Goal: Information Seeking & Learning: Find specific fact

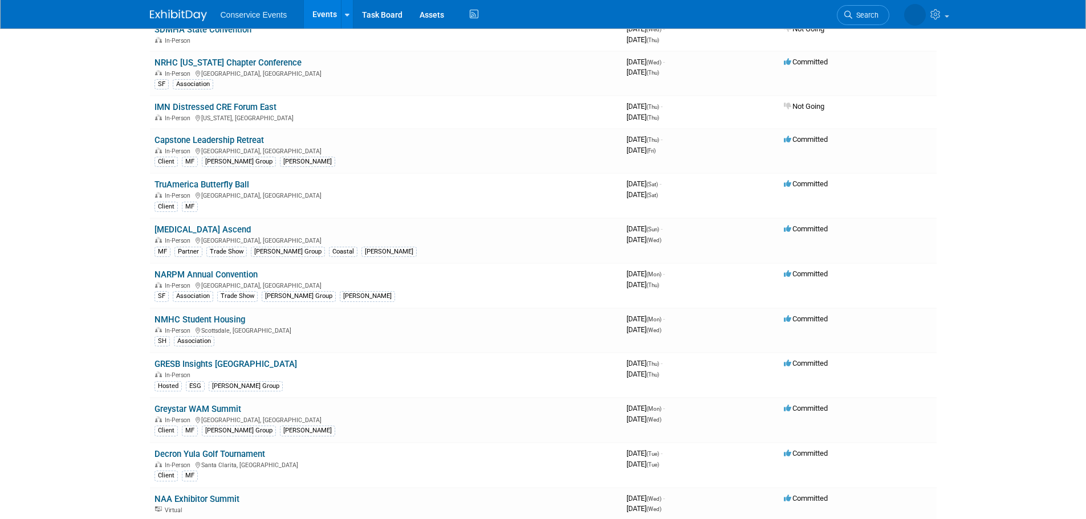
scroll to position [1083, 0]
click at [478, 244] on div "MF Partner Trade Show Taylor Group Coastal Mobly" at bounding box center [385, 250] width 463 height 12
click at [210, 318] on link "NMHC Student Housing" at bounding box center [199, 319] width 91 height 10
click at [182, 229] on link "[MEDICAL_DATA] Ascend" at bounding box center [202, 229] width 96 height 10
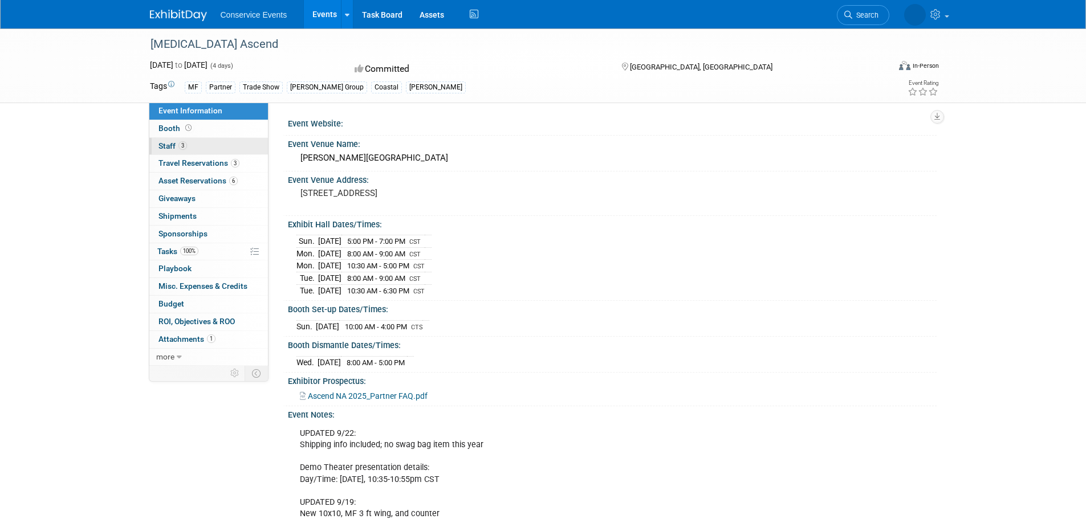
click at [168, 145] on span "Staff 3" at bounding box center [172, 145] width 28 height 9
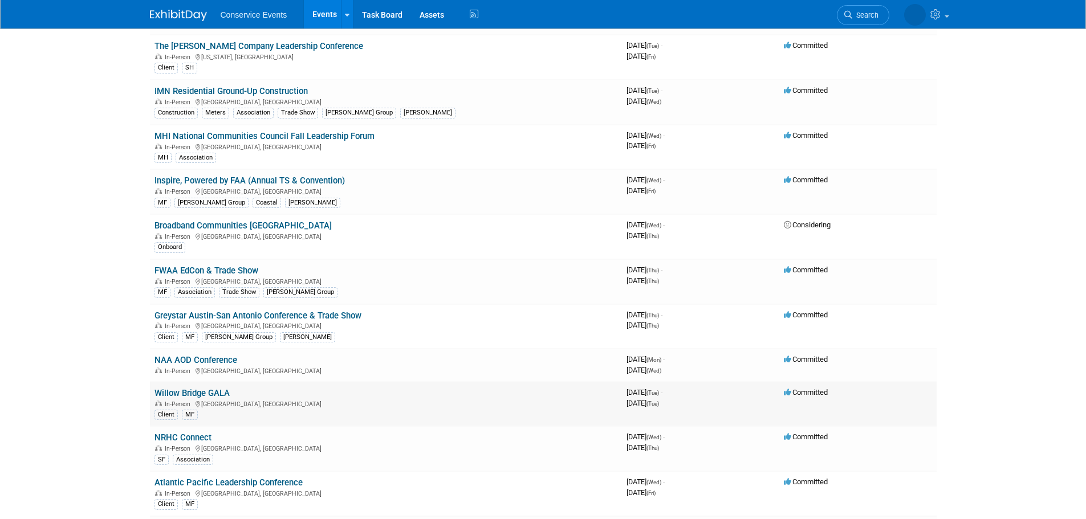
scroll to position [1767, 0]
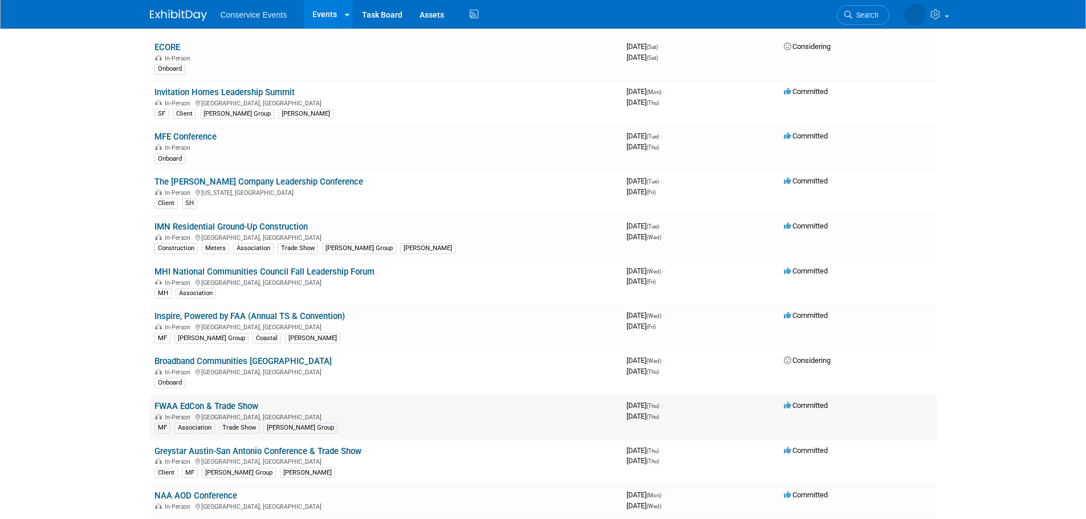
click at [356, 407] on td "FWAA EdCon & Trade Show In-Person Arlington, TX MF Association Trade Show Taylo…" at bounding box center [386, 417] width 472 height 45
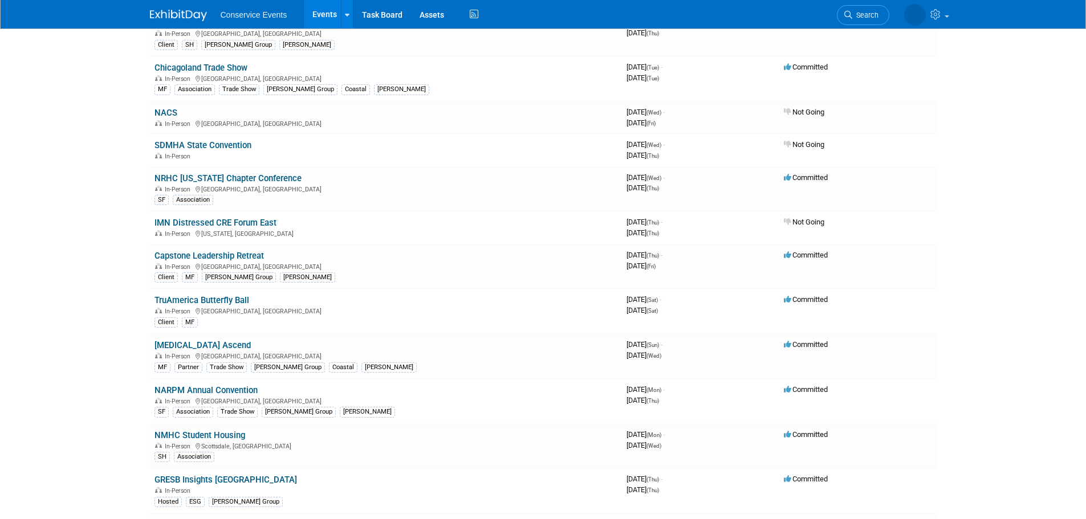
scroll to position [1026, 0]
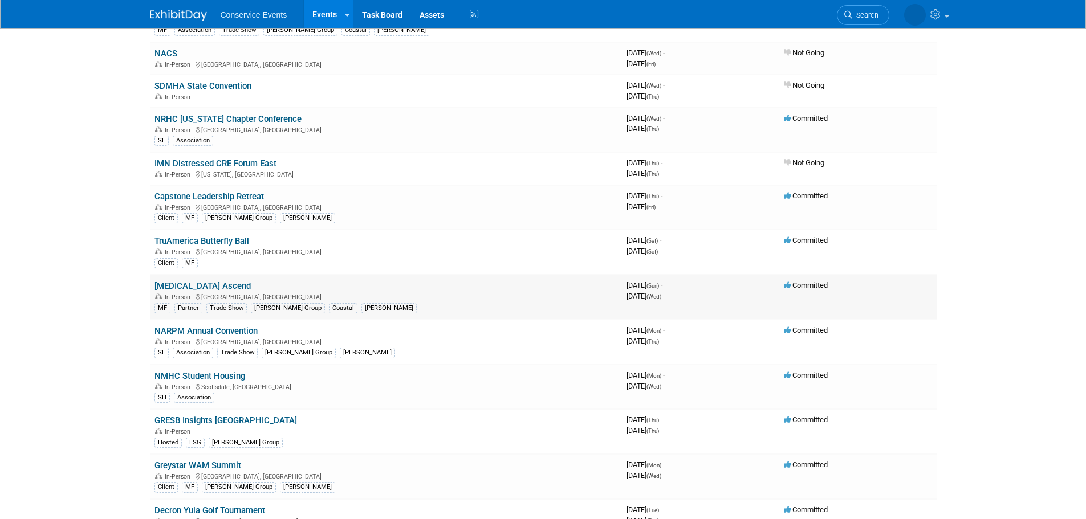
click at [165, 287] on link "[MEDICAL_DATA] Ascend" at bounding box center [202, 286] width 96 height 10
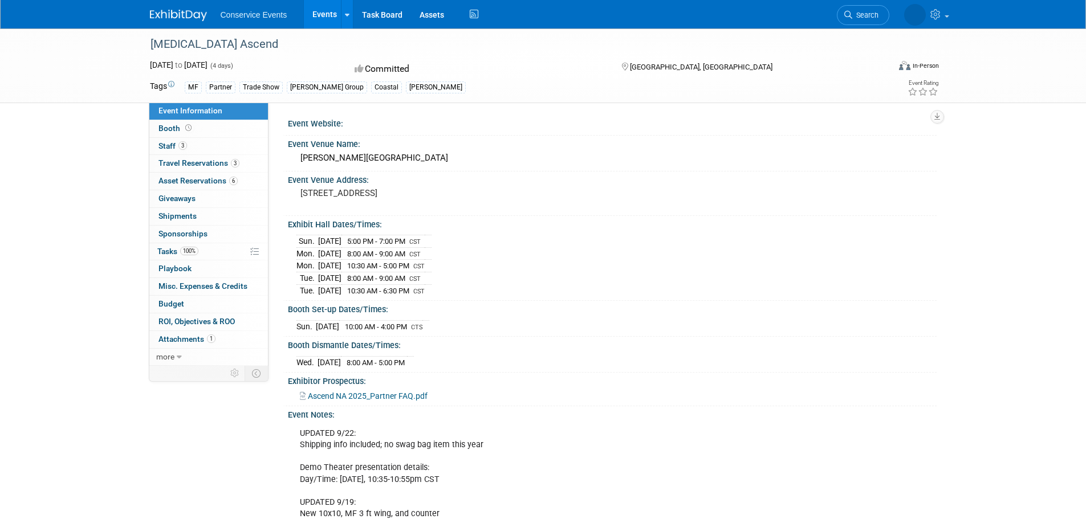
drag, startPoint x: 284, startPoint y: 174, endPoint x: 446, endPoint y: 210, distance: 165.4
click at [446, 210] on div "Event Venue Address: 2815 Opryland Dr Nashville, TN 37214-1200" at bounding box center [610, 194] width 654 height 44
click at [373, 134] on div "Event Website:" at bounding box center [610, 125] width 654 height 21
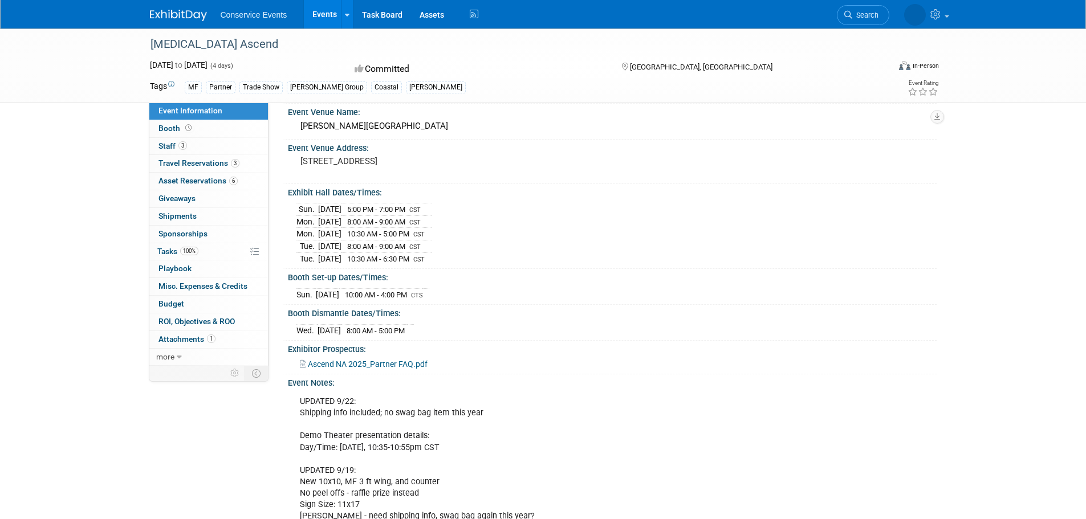
scroll to position [61, 0]
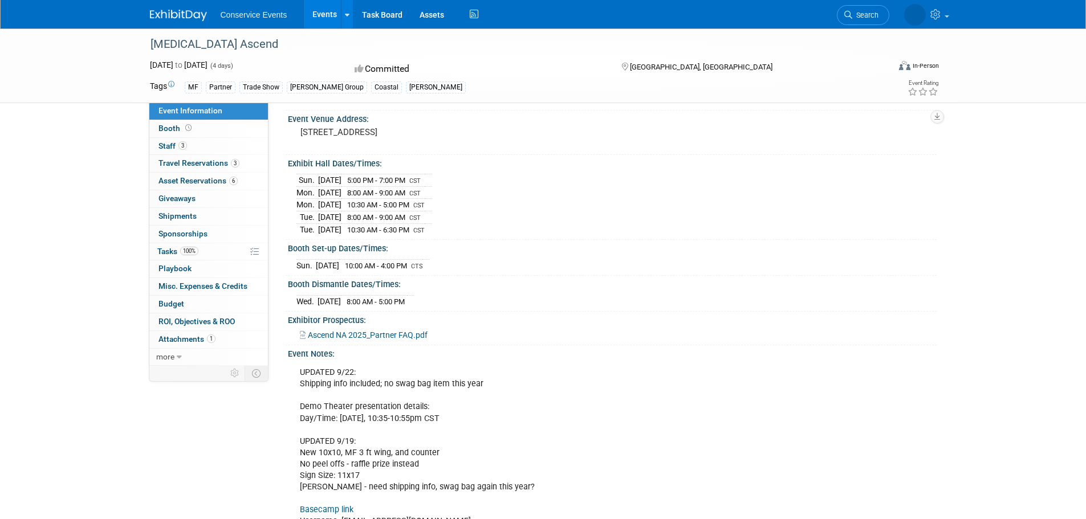
drag, startPoint x: 284, startPoint y: 115, endPoint x: 501, endPoint y: 336, distance: 309.9
click at [501, 305] on div "Event Website: Event Venue Name: Gaylord Opryland Resort and Convention Center …" at bounding box center [602, 173] width 668 height 263
copy div "Event Website: Event Venue Name: Gaylord Opryland Resort and Convention Center …"
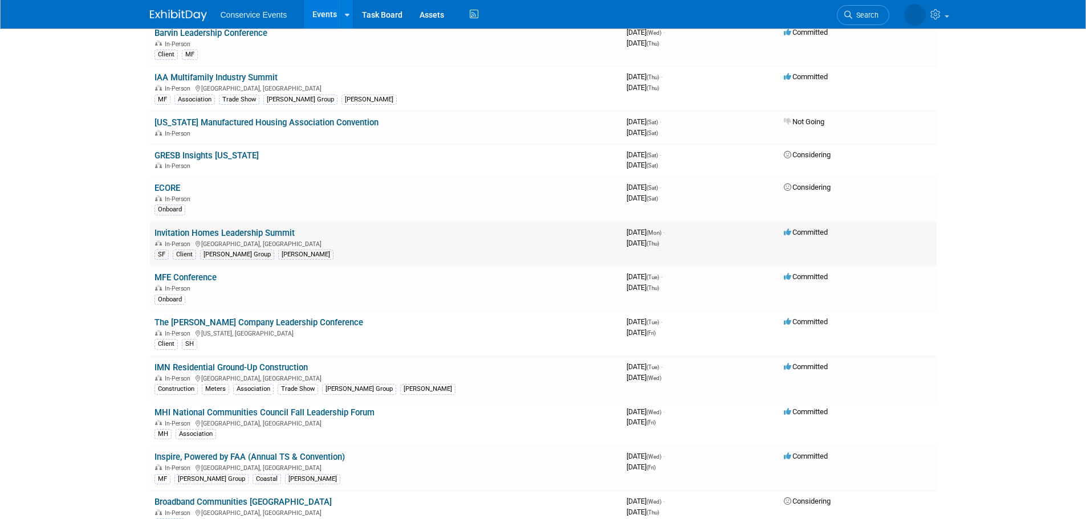
scroll to position [1653, 0]
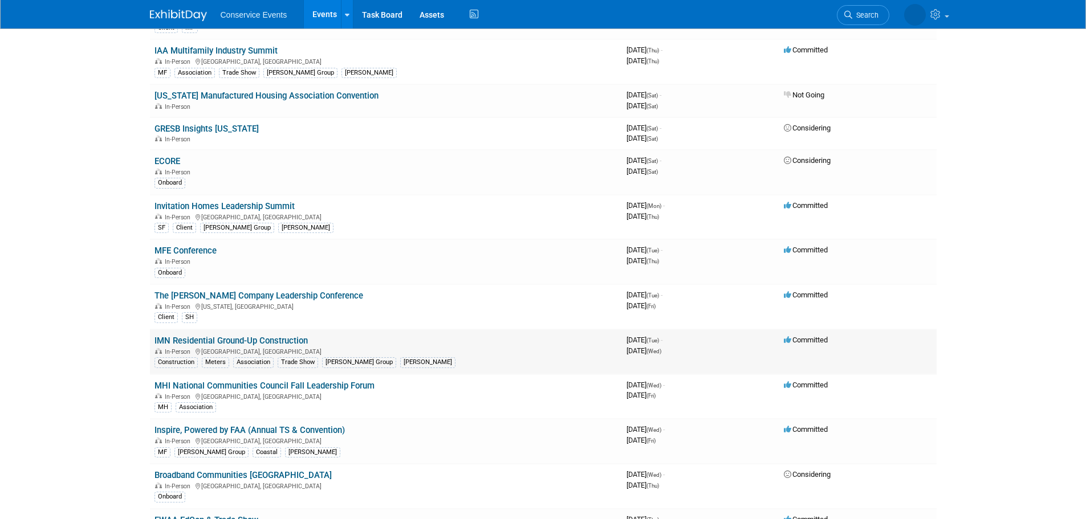
click at [269, 340] on link "IMN Residential Ground-Up Construction" at bounding box center [230, 341] width 153 height 10
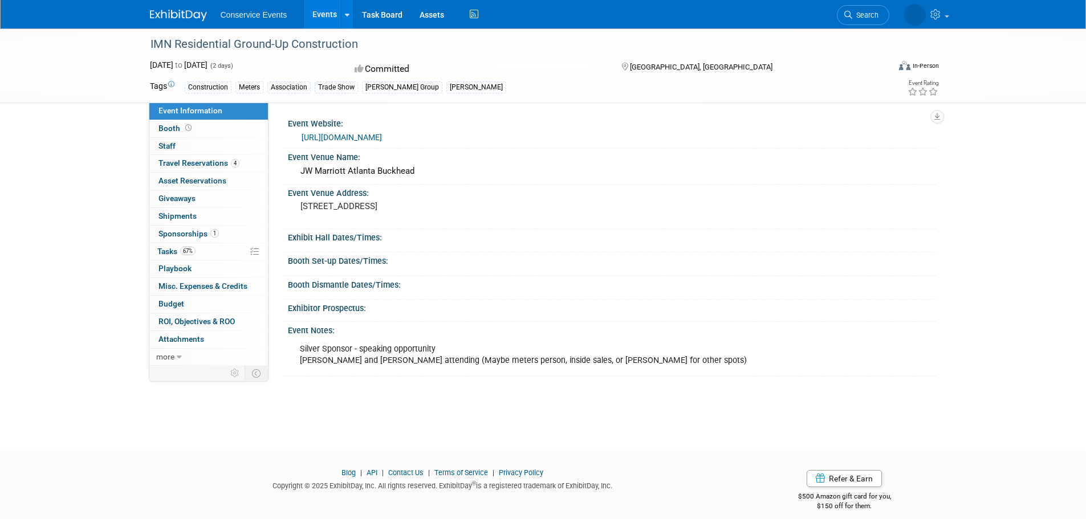
drag, startPoint x: 358, startPoint y: 44, endPoint x: 164, endPoint y: 55, distance: 194.6
click at [142, 49] on div "IMN Residential Ground-Up Construction" at bounding box center [510, 43] width 739 height 31
copy div "IMN Residential Ground-Up Construction"
drag, startPoint x: 287, startPoint y: 120, endPoint x: 335, endPoint y: 148, distance: 56.2
click at [478, 219] on div "Event Website: [URL][DOMAIN_NAME] Event Venue Name: JW Marriott Atlanta [GEOGRA…" at bounding box center [607, 246] width 642 height 262
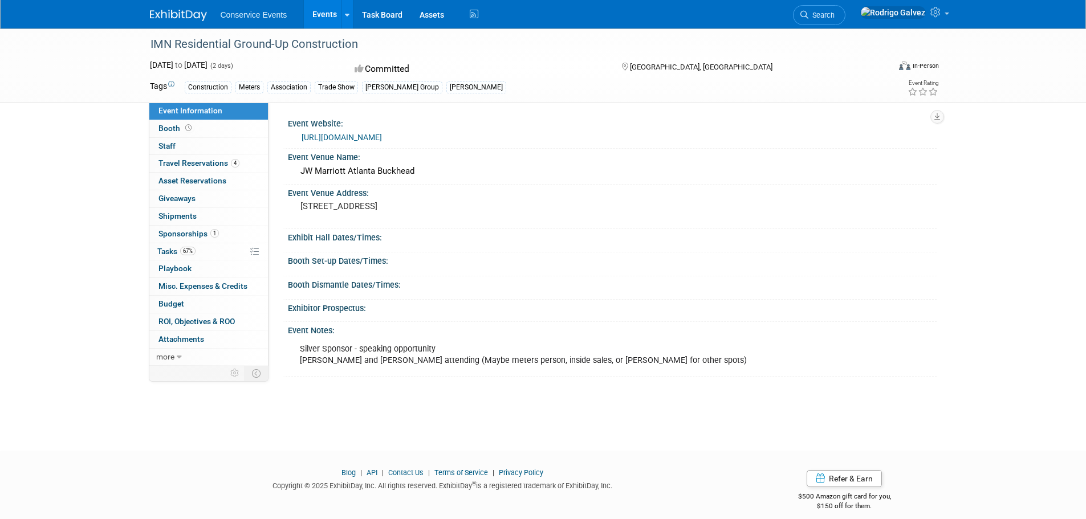
copy div "Event Website: [URL][DOMAIN_NAME] Event Venue Name: [GEOGRAPHIC_DATA] Event Ven…"
